Goal: Task Accomplishment & Management: Use online tool/utility

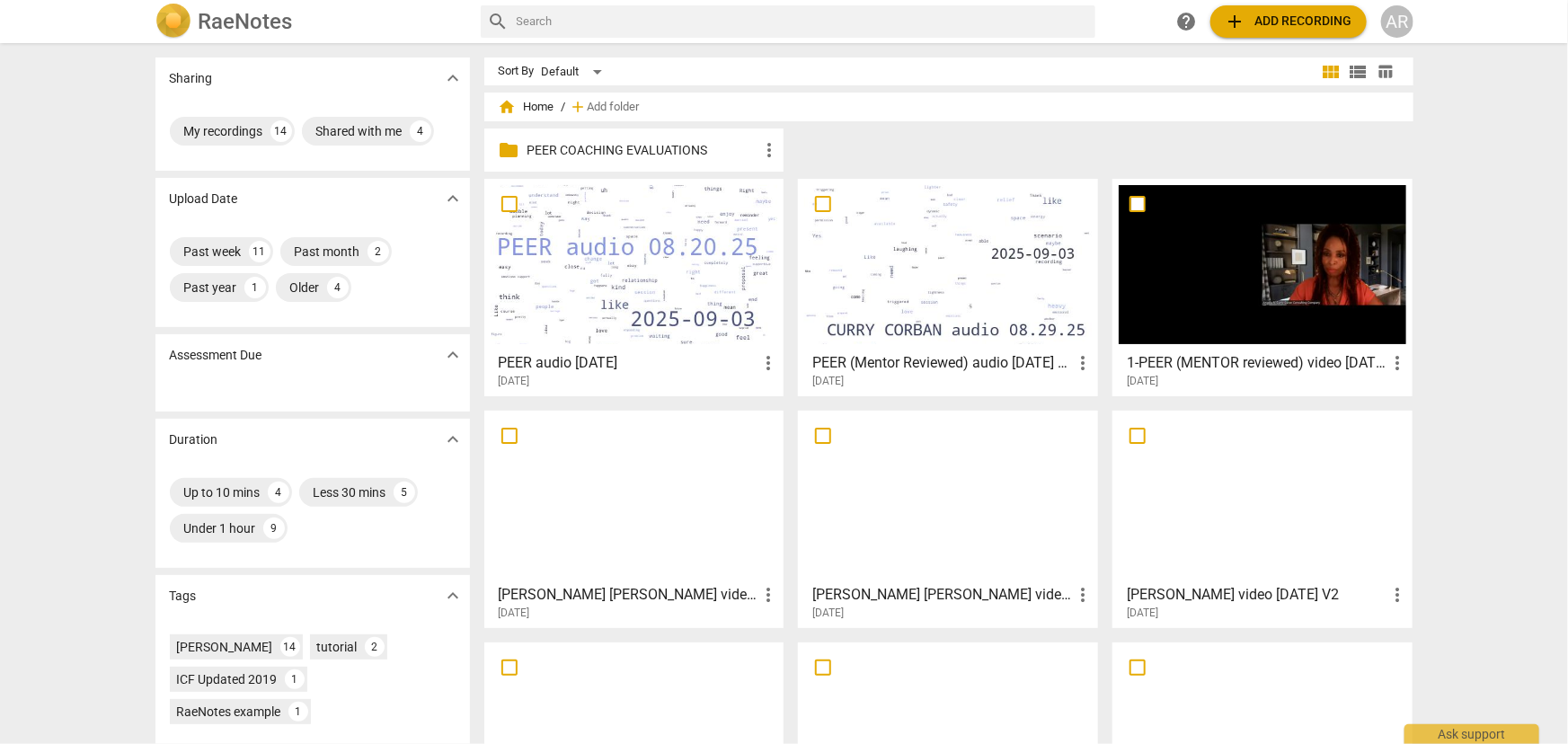
click at [1276, 25] on span "add Add recording" at bounding box center [1289, 21] width 127 height 21
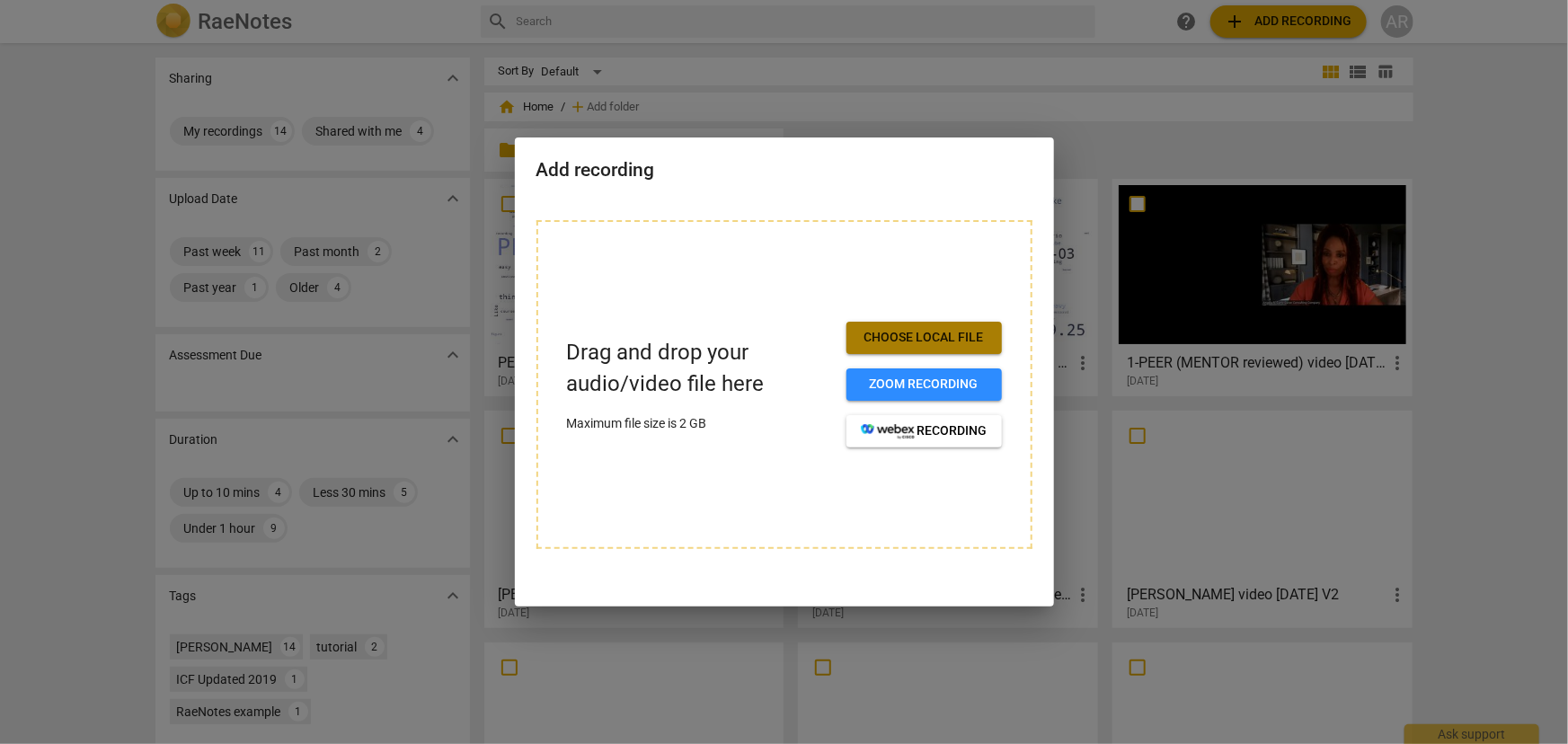
click at [941, 337] on span "Choose local file" at bounding box center [923, 337] width 126 height 18
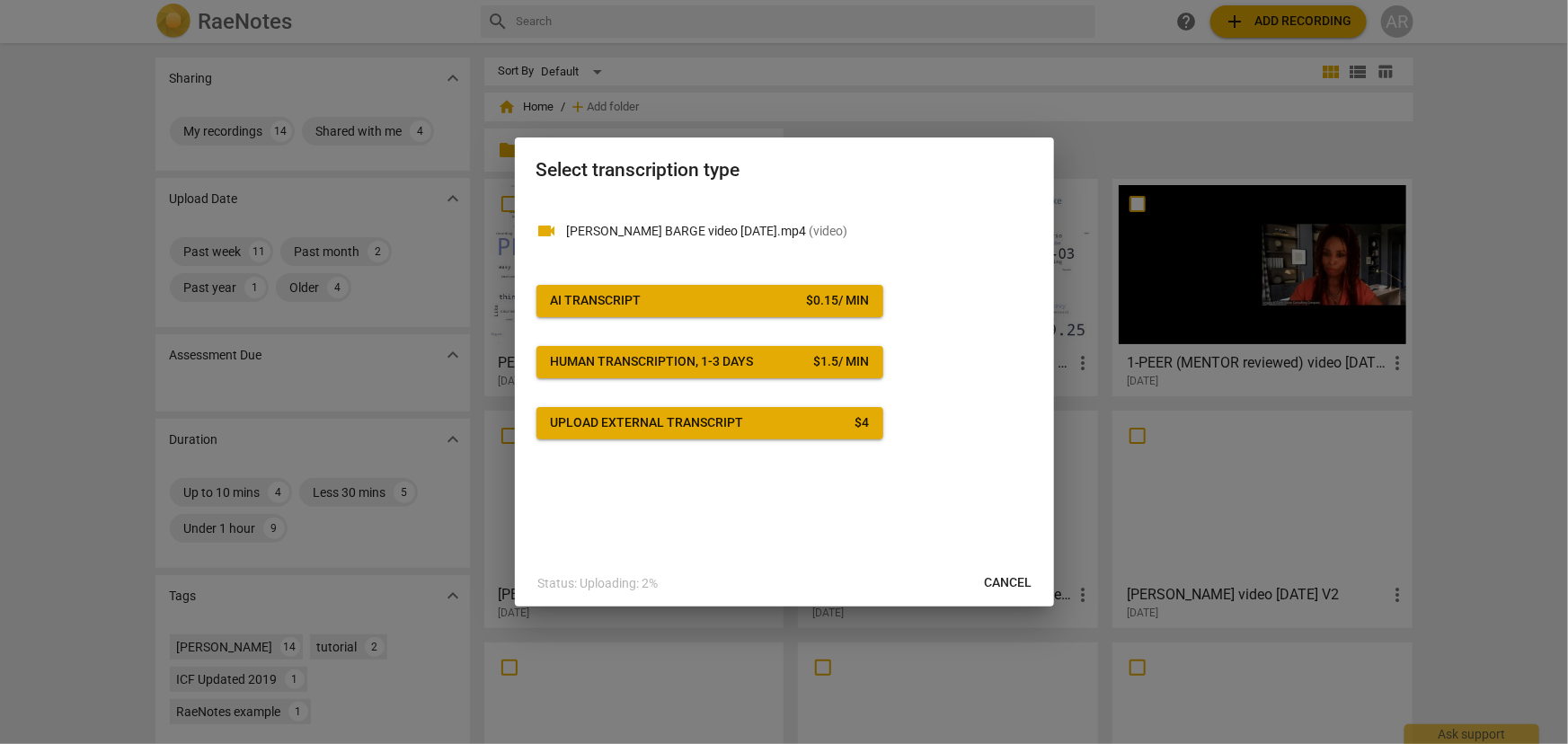
click at [703, 301] on span "AI Transcript $ 0.15 / min" at bounding box center [709, 301] width 318 height 18
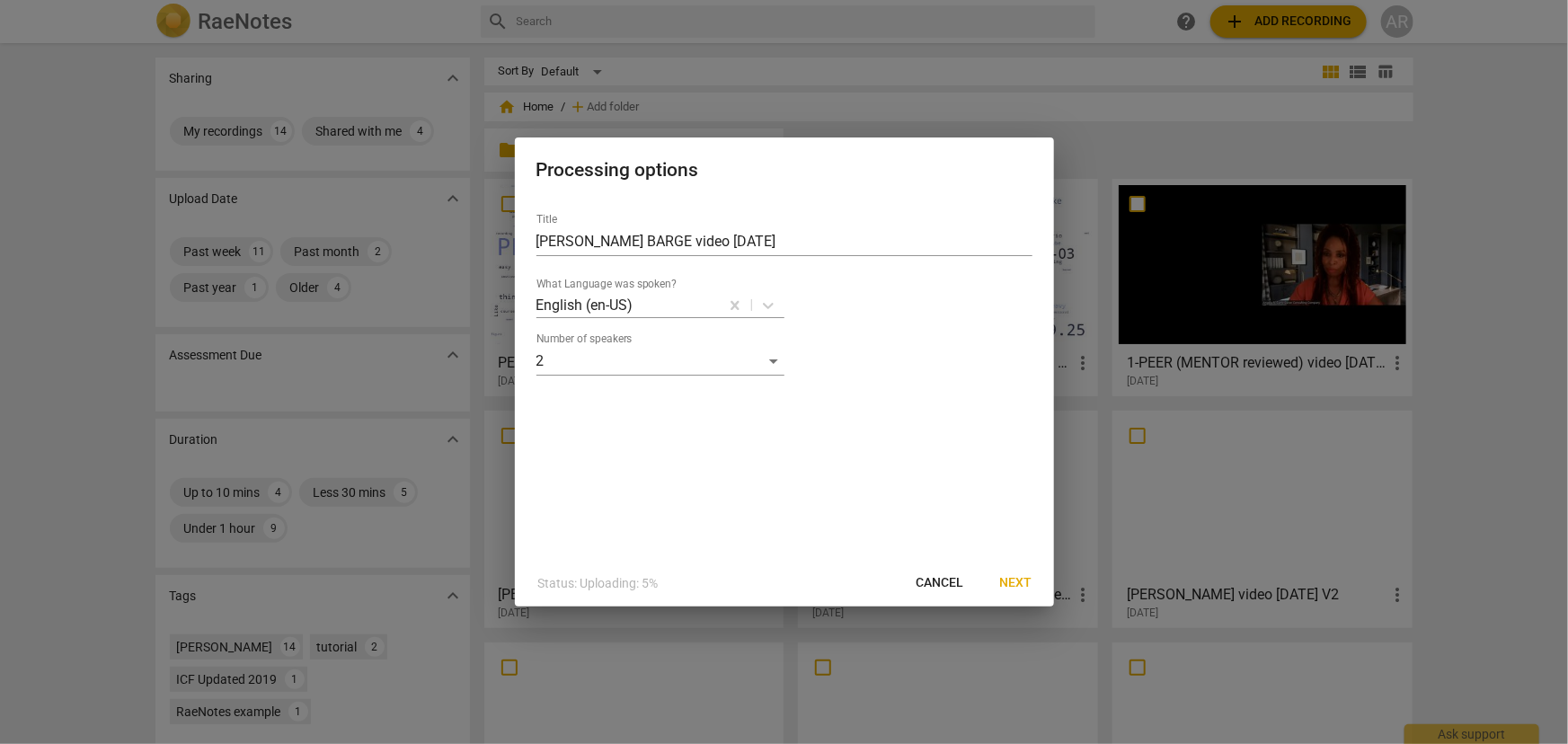
click at [1024, 583] on span "Next" at bounding box center [1017, 583] width 33 height 18
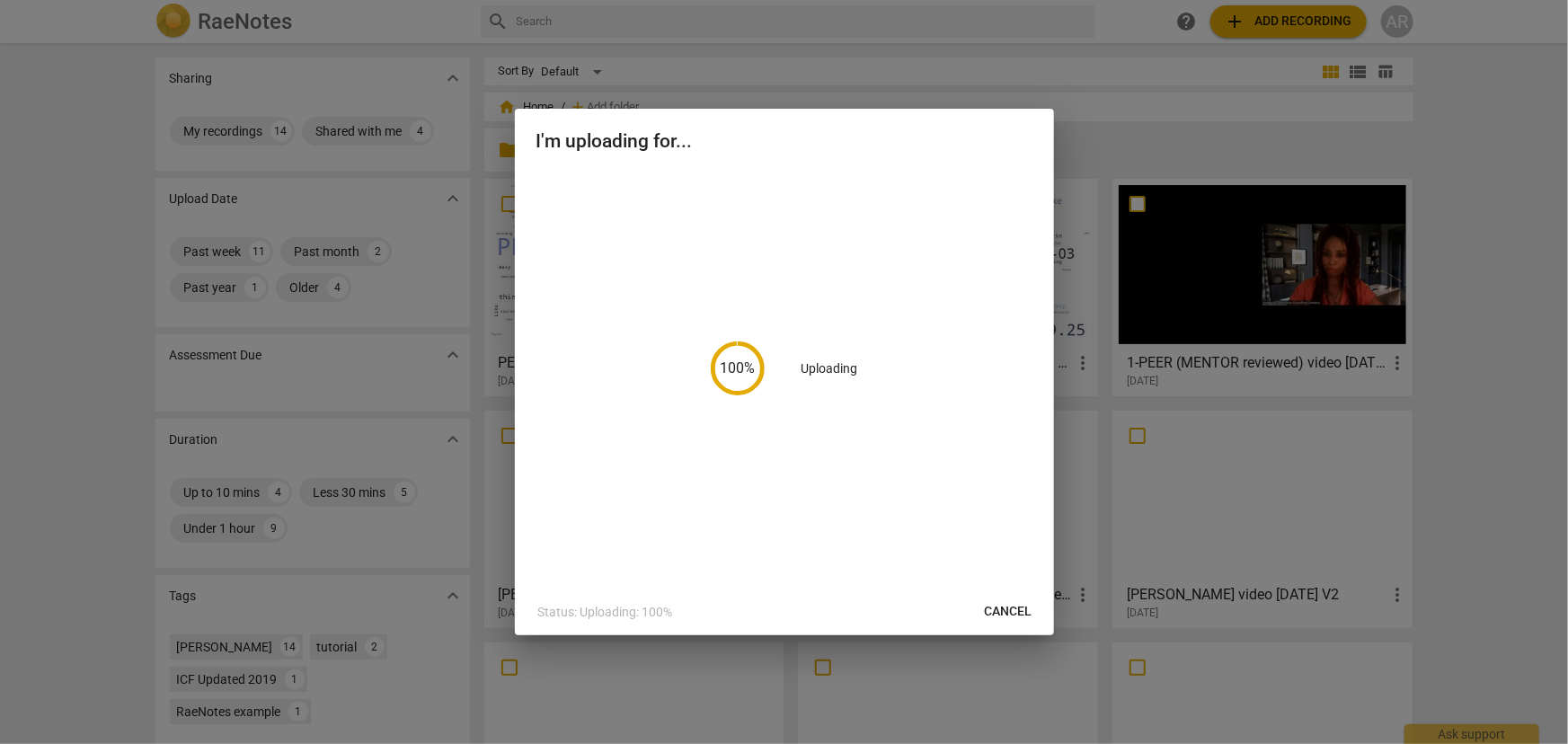
click at [833, 183] on div "100 % Uploading" at bounding box center [784, 368] width 496 height 397
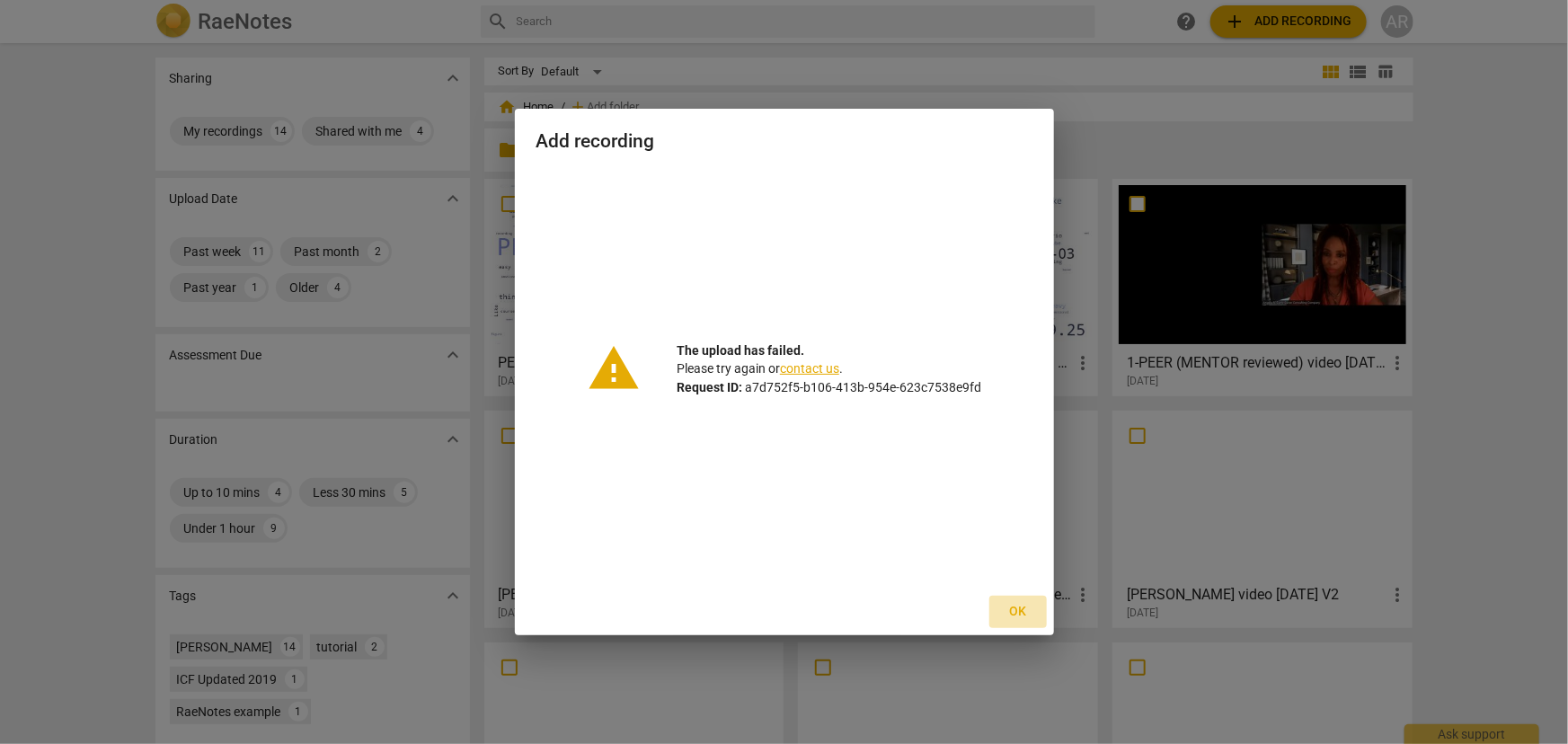
drag, startPoint x: 1023, startPoint y: 609, endPoint x: 1016, endPoint y: 593, distance: 17.5
click at [1023, 611] on span "Ok" at bounding box center [1018, 611] width 29 height 18
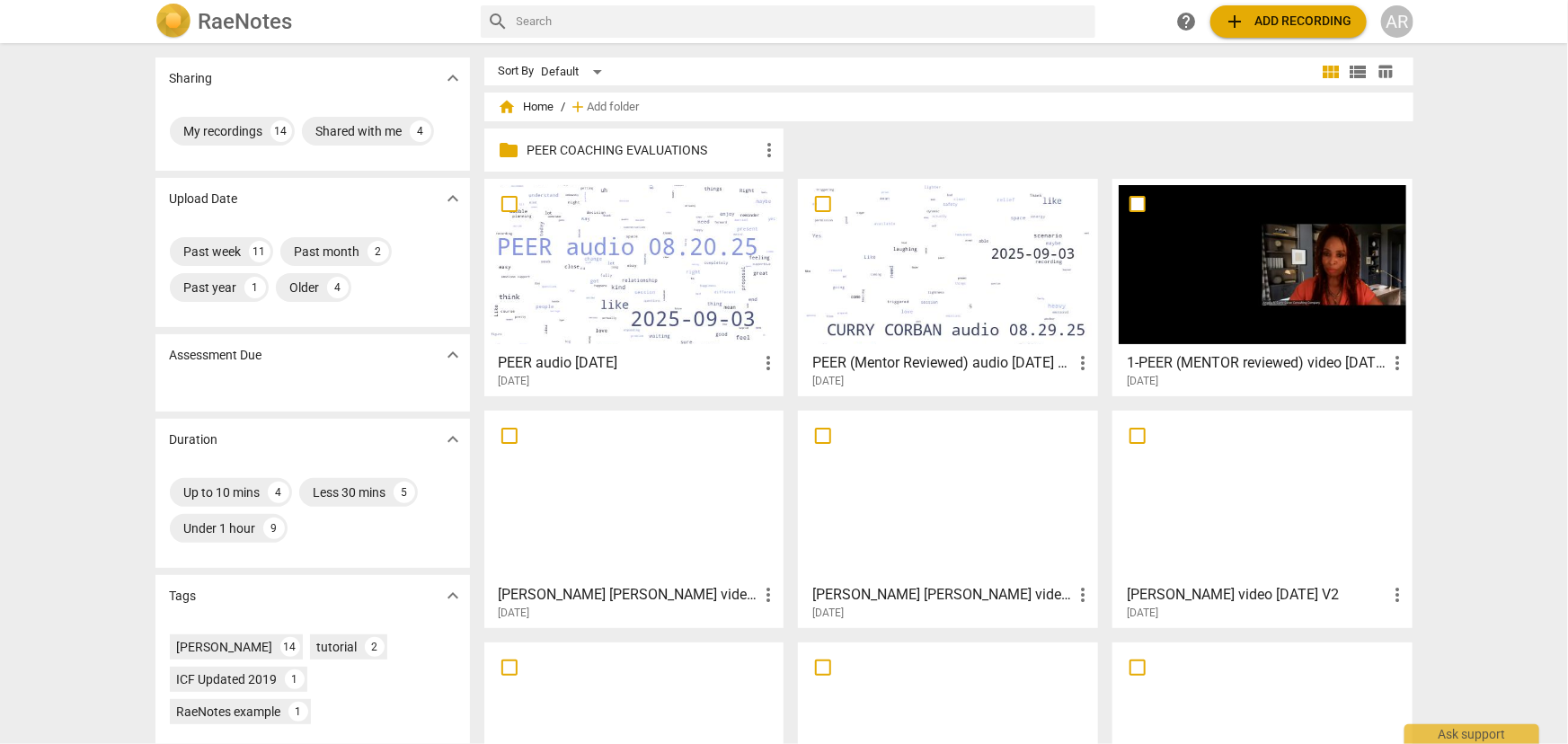
click at [1272, 20] on span "add Add recording" at bounding box center [1289, 21] width 127 height 21
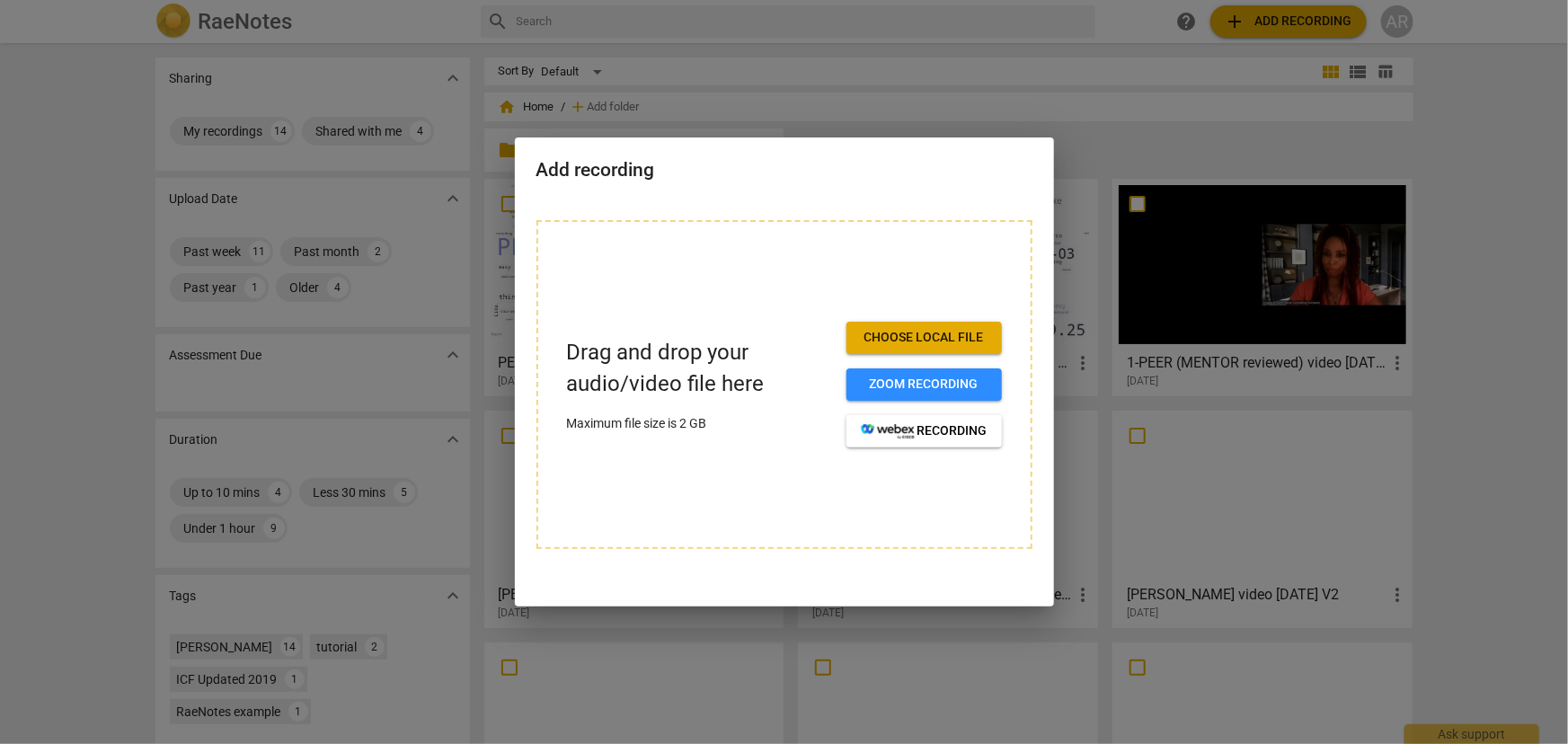
click at [909, 336] on span "Choose local file" at bounding box center [923, 337] width 126 height 18
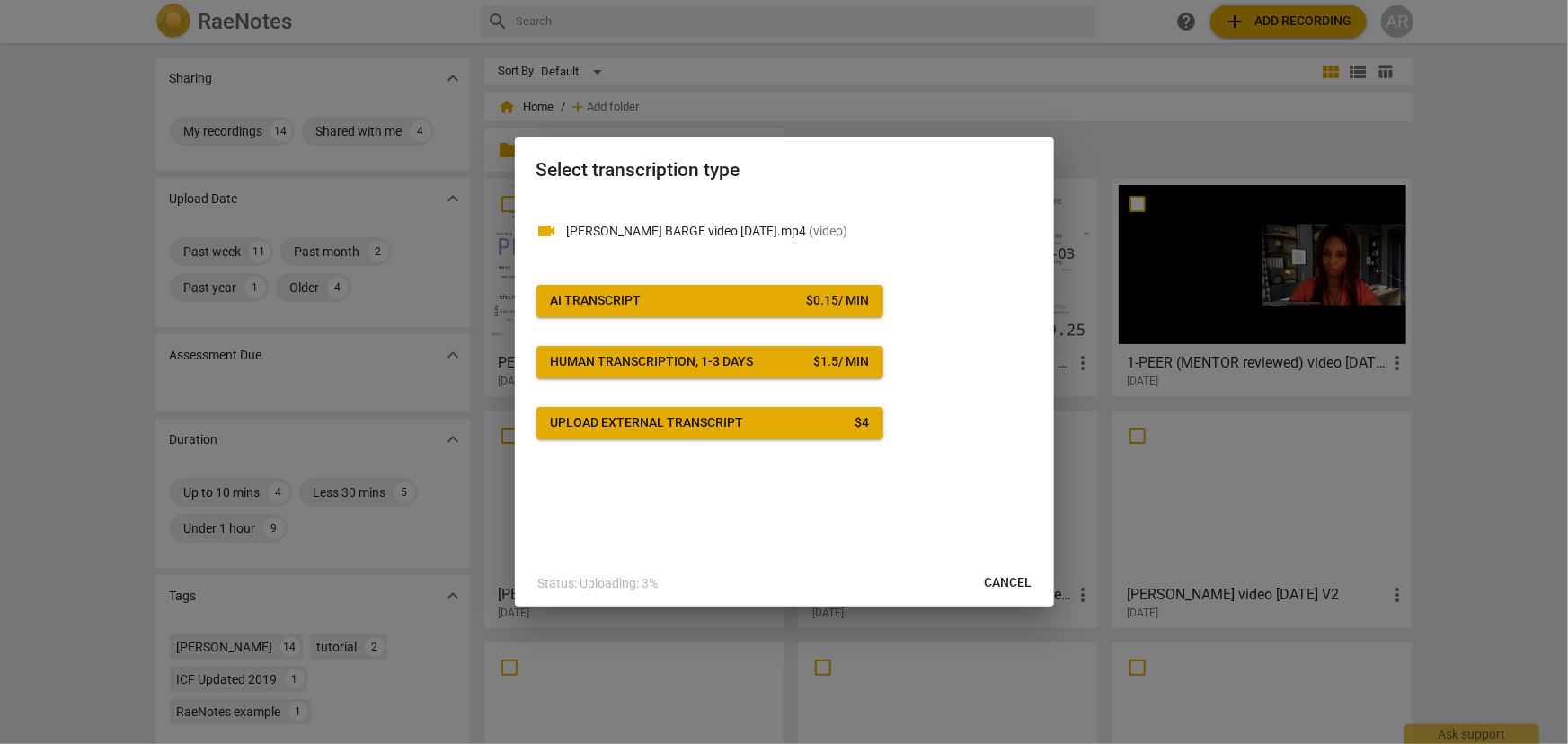
click at [745, 307] on span "AI Transcript $ 0.15 / min" at bounding box center [709, 301] width 318 height 18
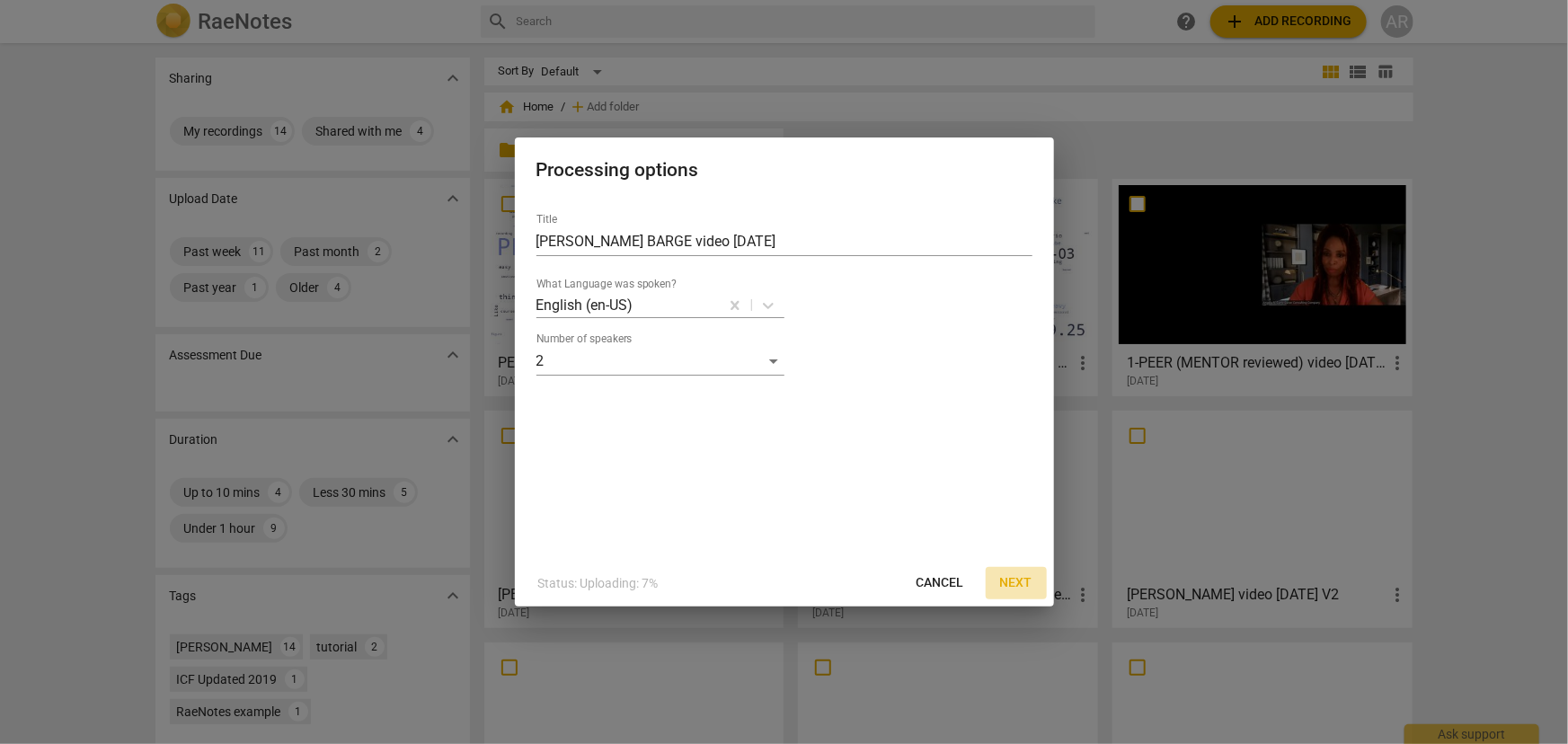
click at [1021, 571] on button "Next" at bounding box center [1016, 583] width 61 height 33
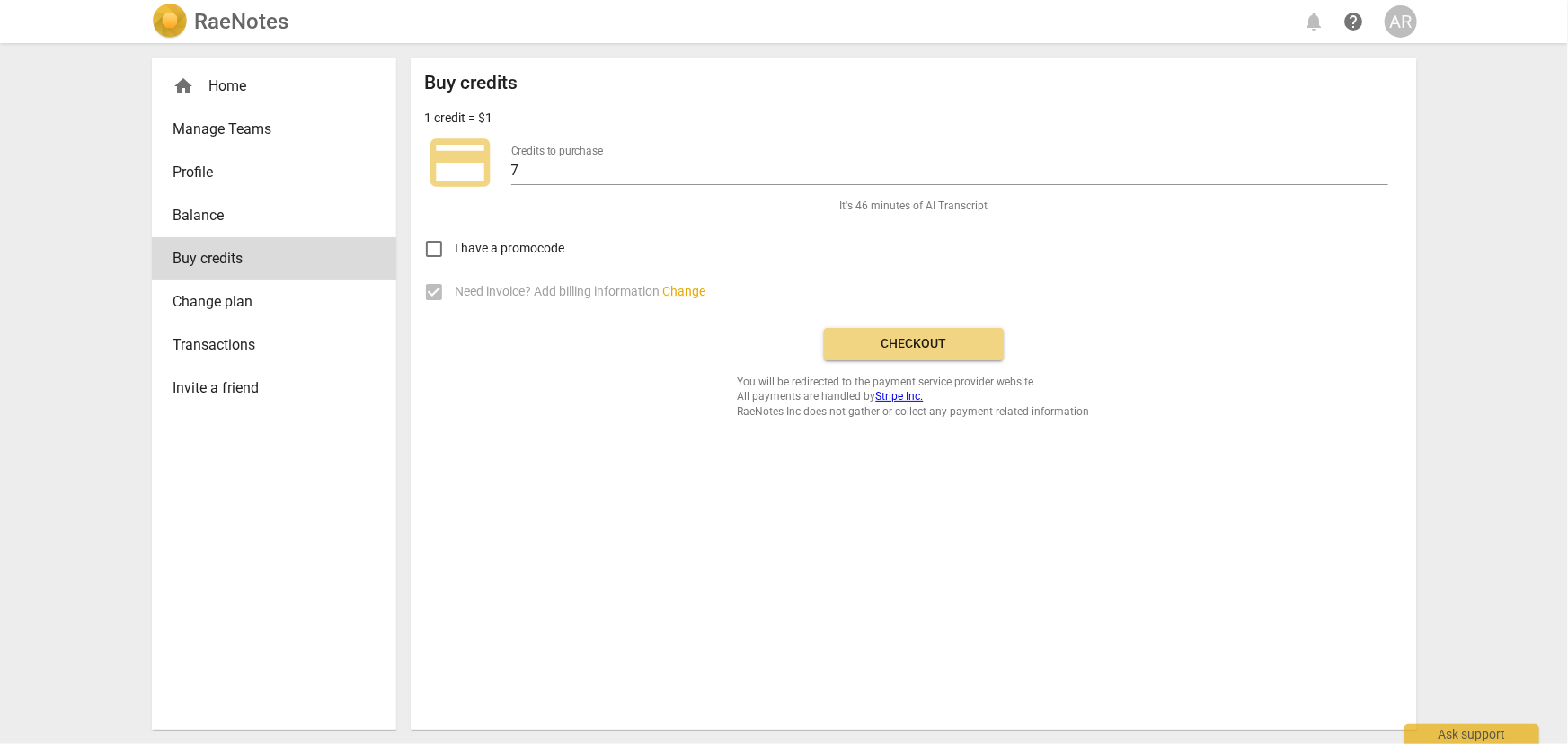
click at [906, 346] on span "Checkout" at bounding box center [914, 344] width 151 height 18
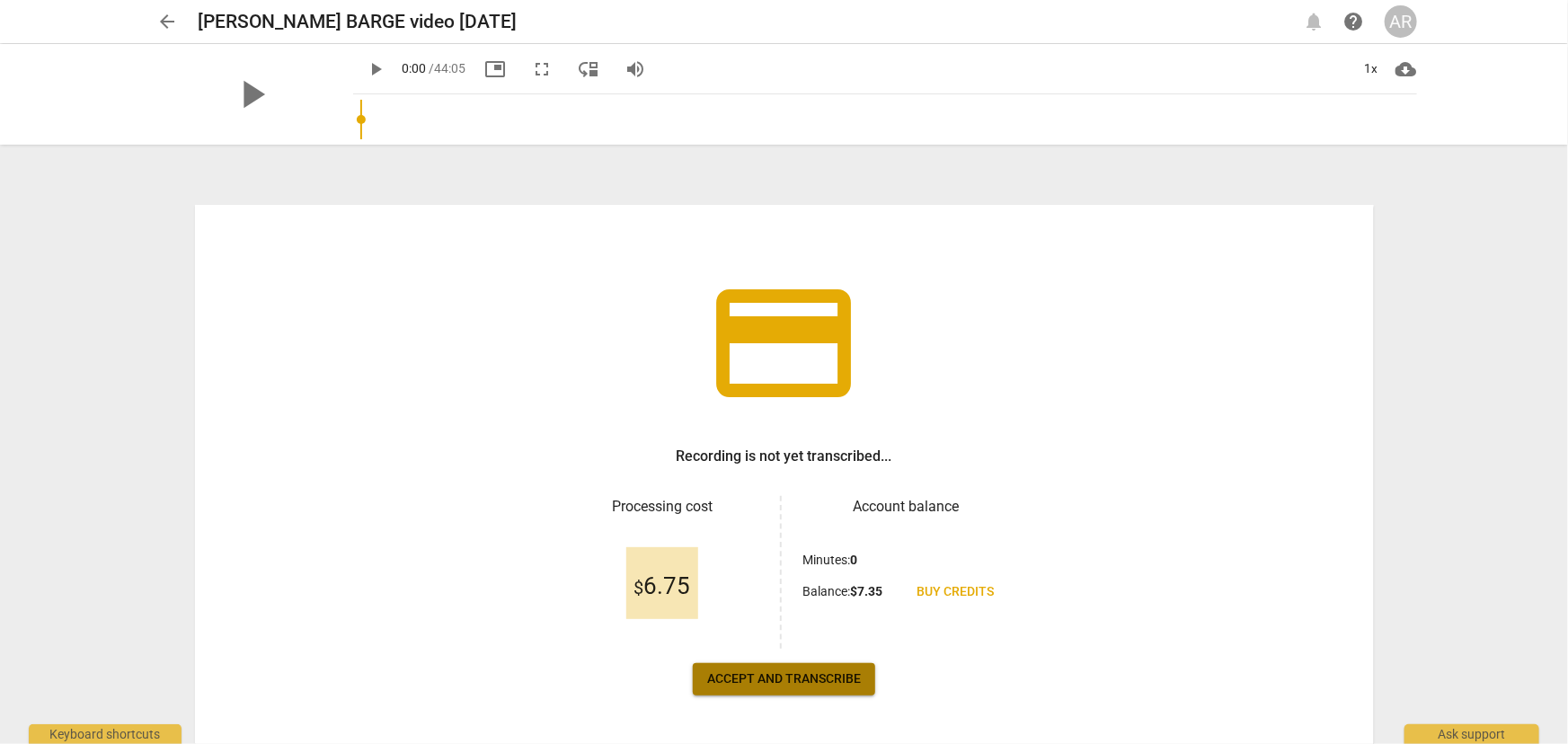
click at [768, 664] on button "Accept and transcribe" at bounding box center [784, 679] width 182 height 33
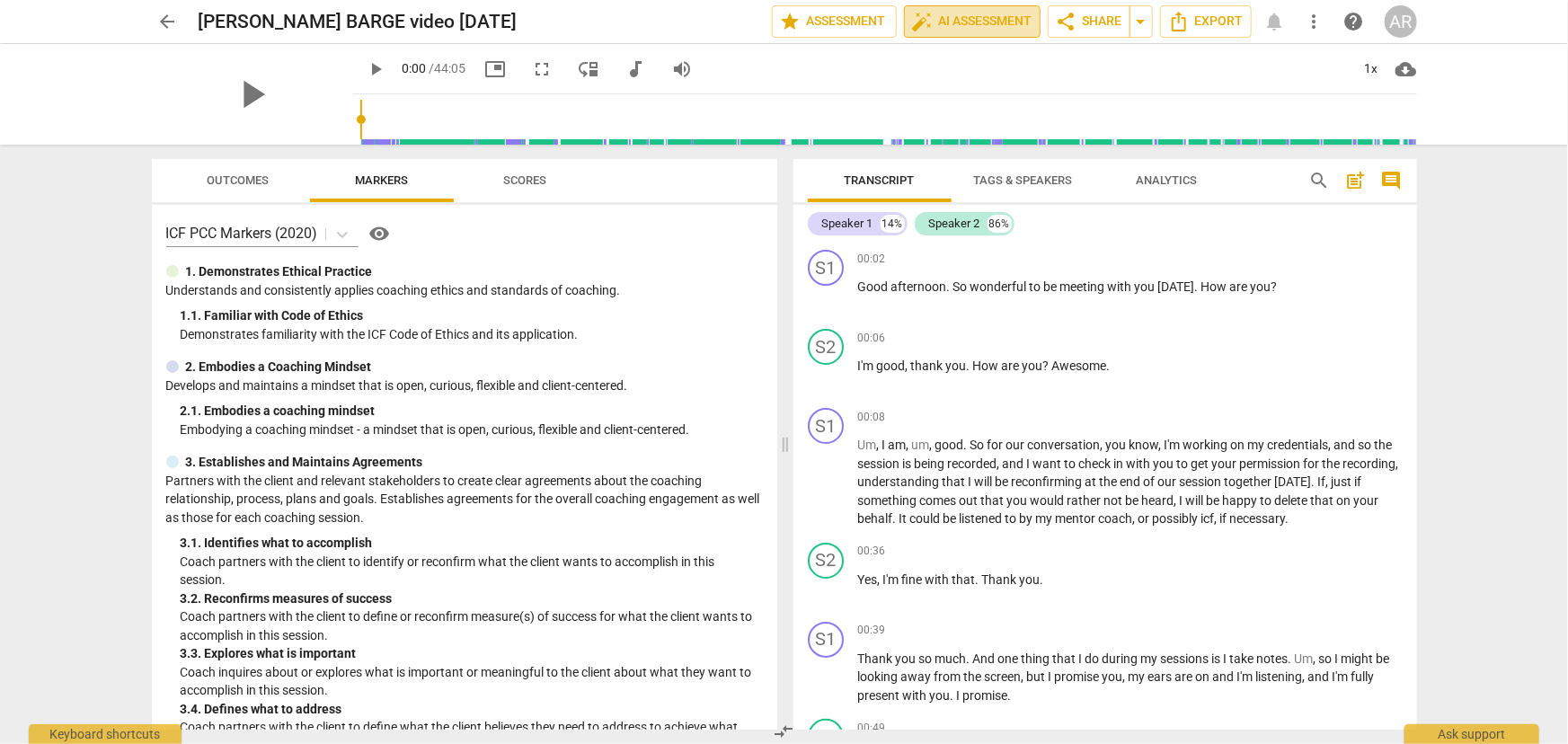
click at [986, 25] on span "auto_fix_high AI Assessment" at bounding box center [971, 21] width 120 height 21
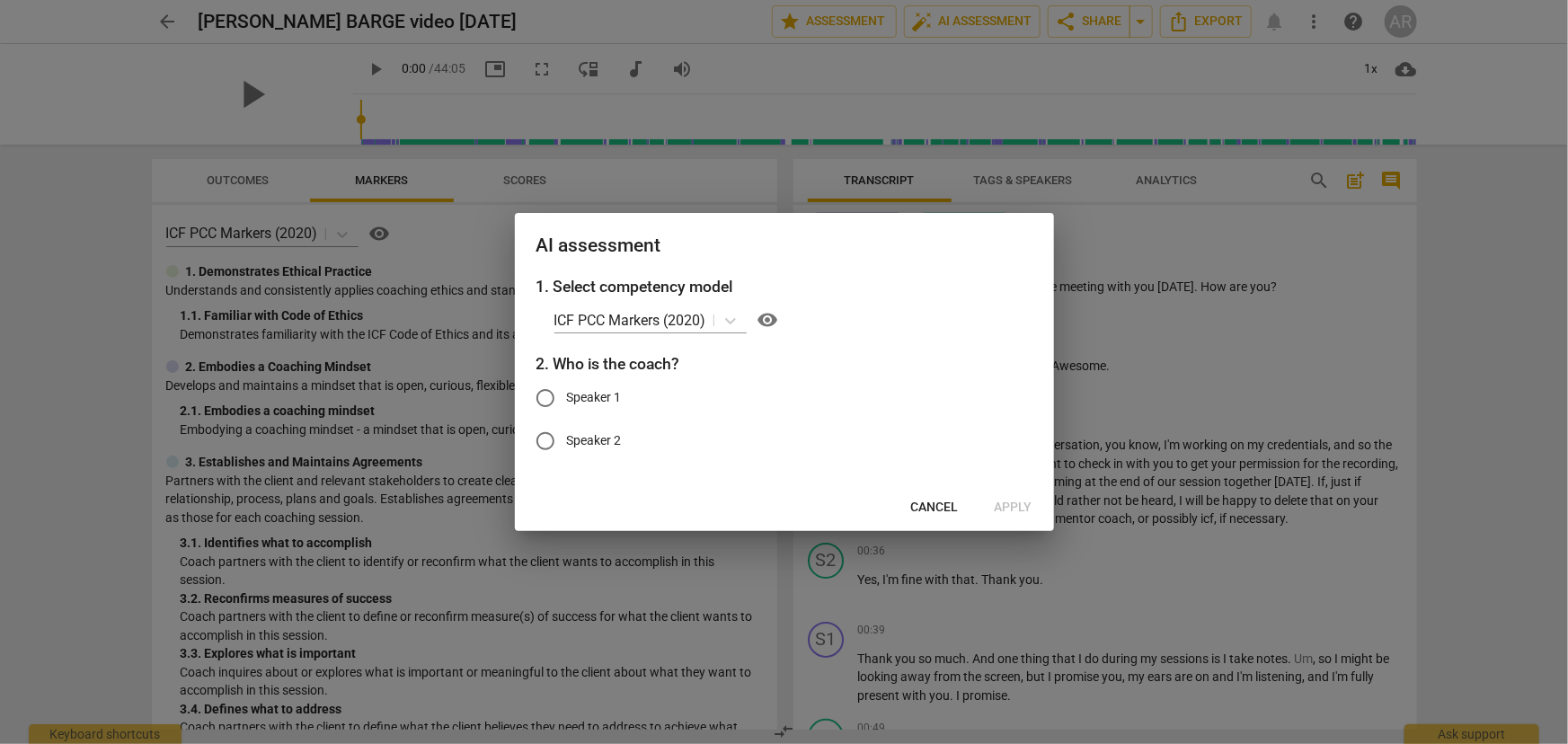
click at [916, 507] on span "Cancel" at bounding box center [934, 507] width 47 height 18
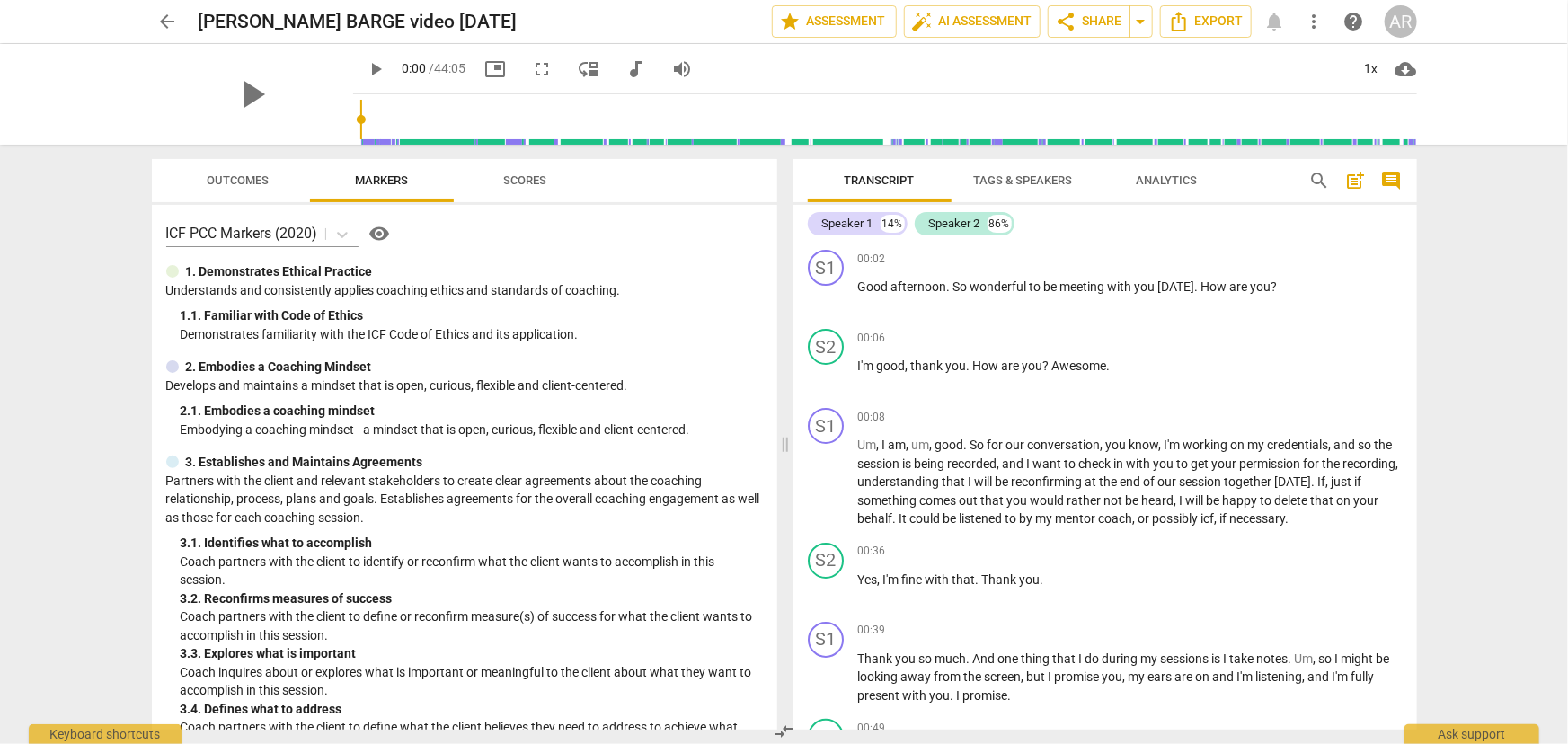
click at [1022, 180] on span "Tags & Speakers" at bounding box center [1023, 180] width 99 height 13
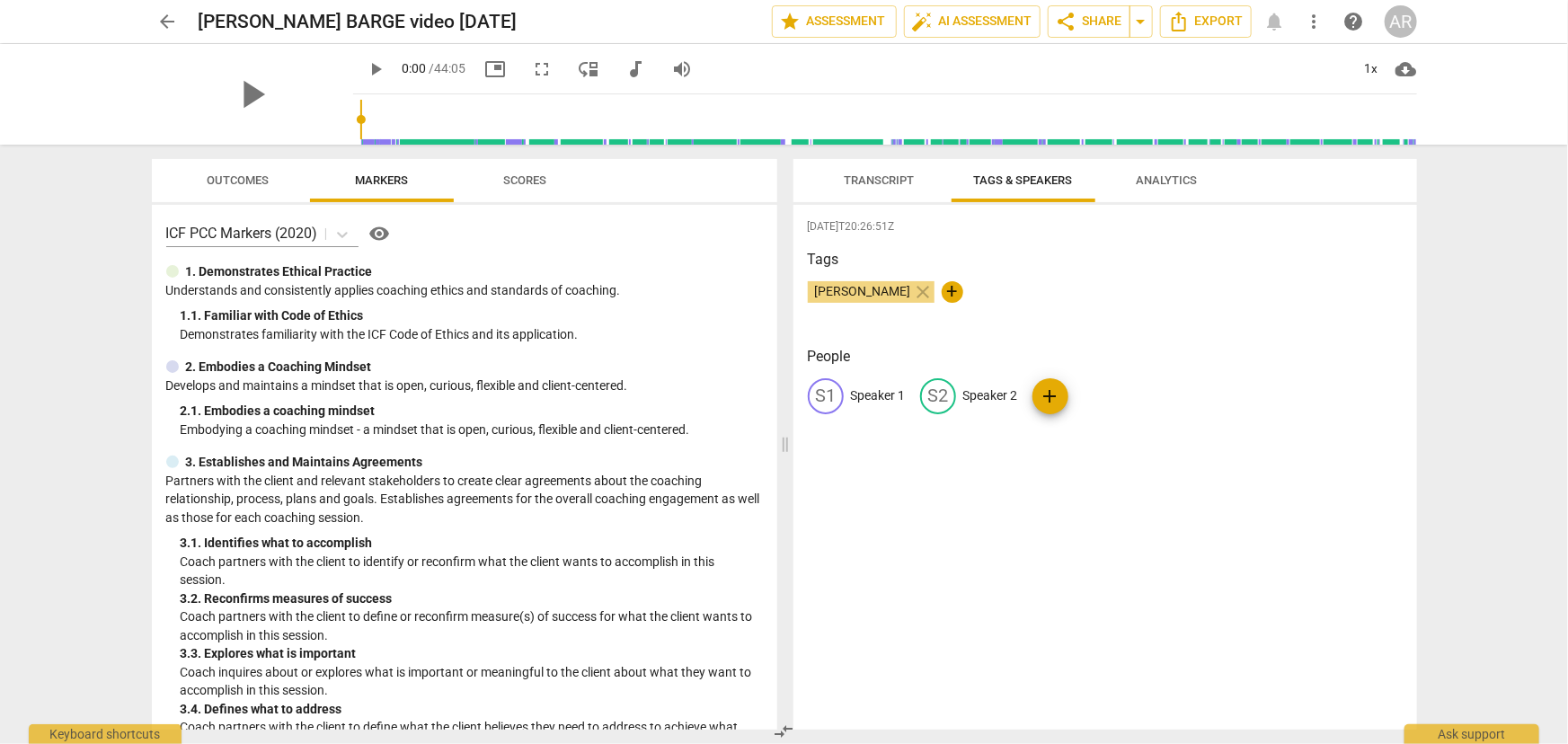
click at [876, 394] on p "Speaker 1" at bounding box center [878, 396] width 55 height 19
type input "COACH"
click at [1106, 398] on p "Speaker 2" at bounding box center [1106, 396] width 55 height 19
type input "CLIENT"
click at [1105, 497] on div "[DATE]T20:26:51Z Tags [PERSON_NAME] close + People CO COACH edit CLIENT delete …" at bounding box center [1104, 467] width 624 height 524
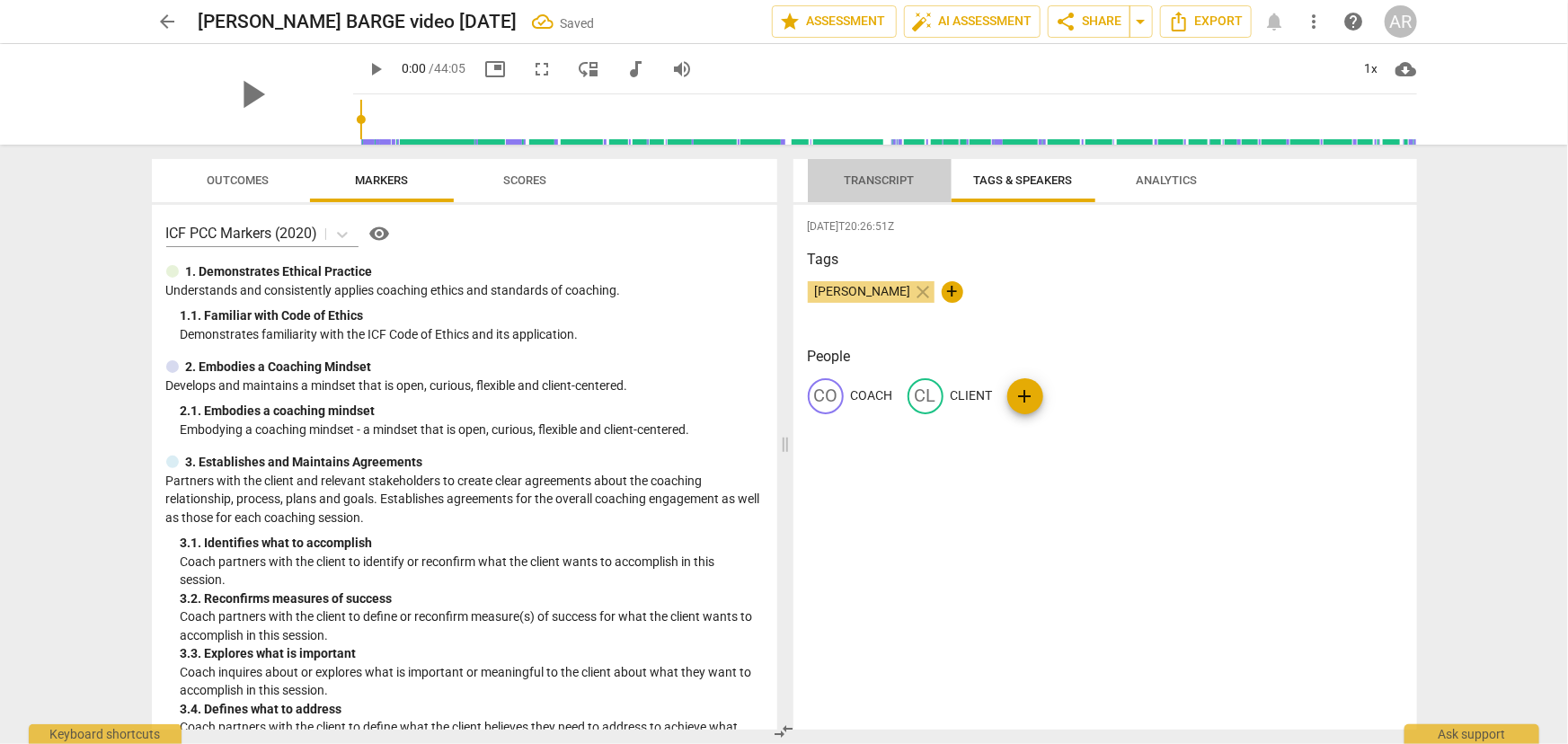
click at [858, 182] on span "Transcript" at bounding box center [879, 180] width 70 height 13
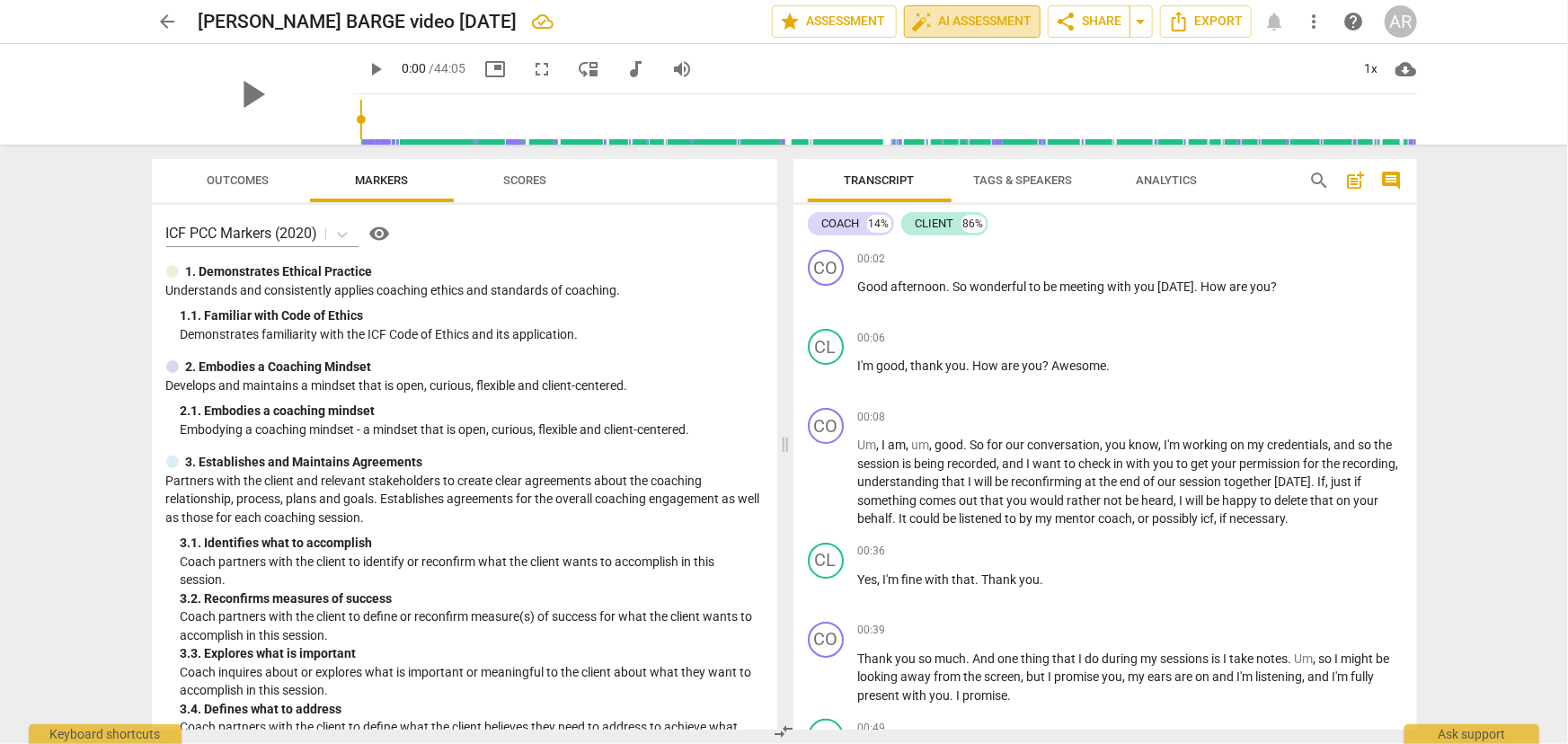
click at [946, 21] on span "auto_fix_high AI Assessment" at bounding box center [971, 21] width 120 height 21
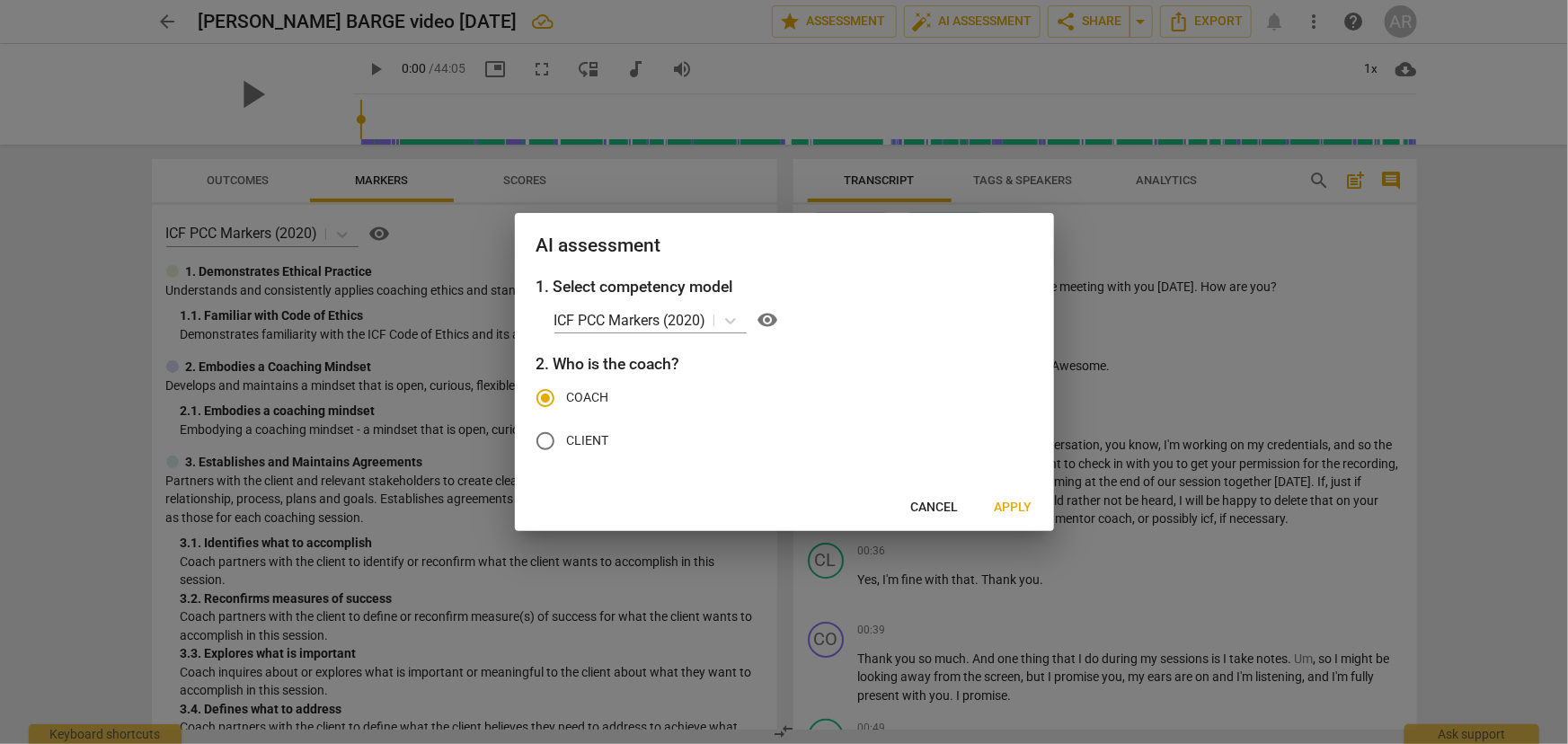
click at [1013, 509] on span "Apply" at bounding box center [1013, 507] width 38 height 18
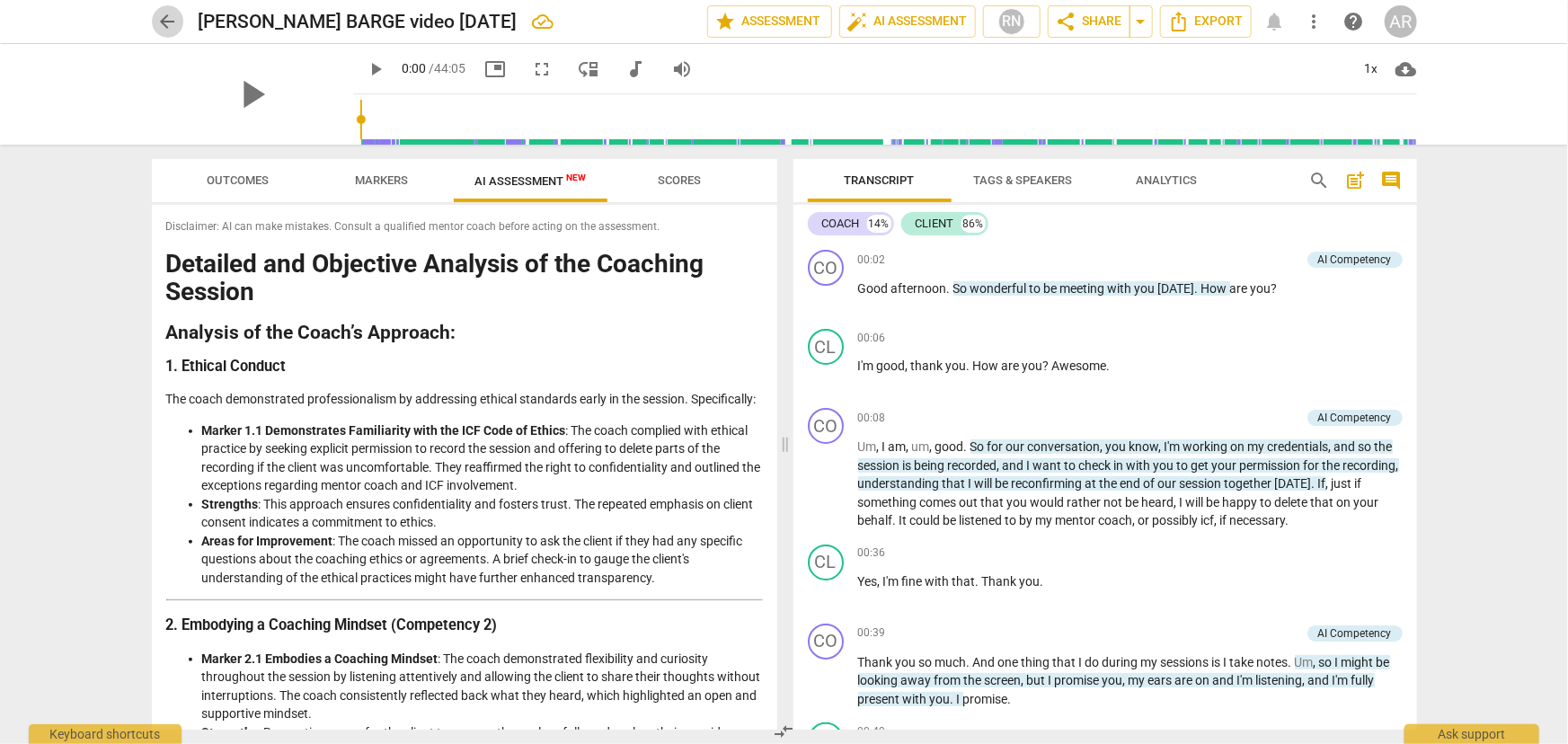
click at [166, 17] on span "arrow_back" at bounding box center [168, 21] width 21 height 21
